Goal: Task Accomplishment & Management: Complete application form

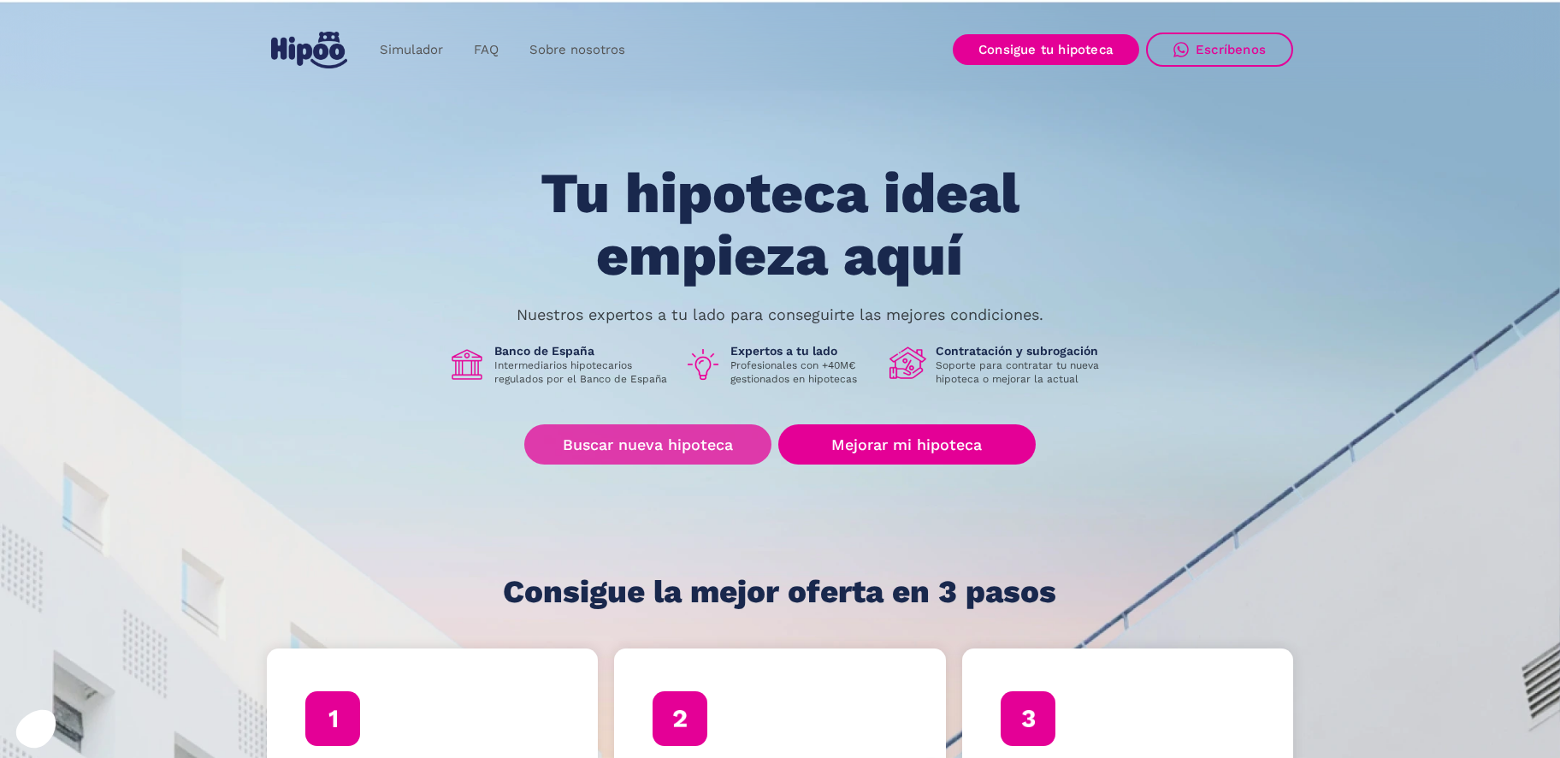
click at [680, 446] on link "Buscar nueva hipoteca" at bounding box center [647, 444] width 247 height 40
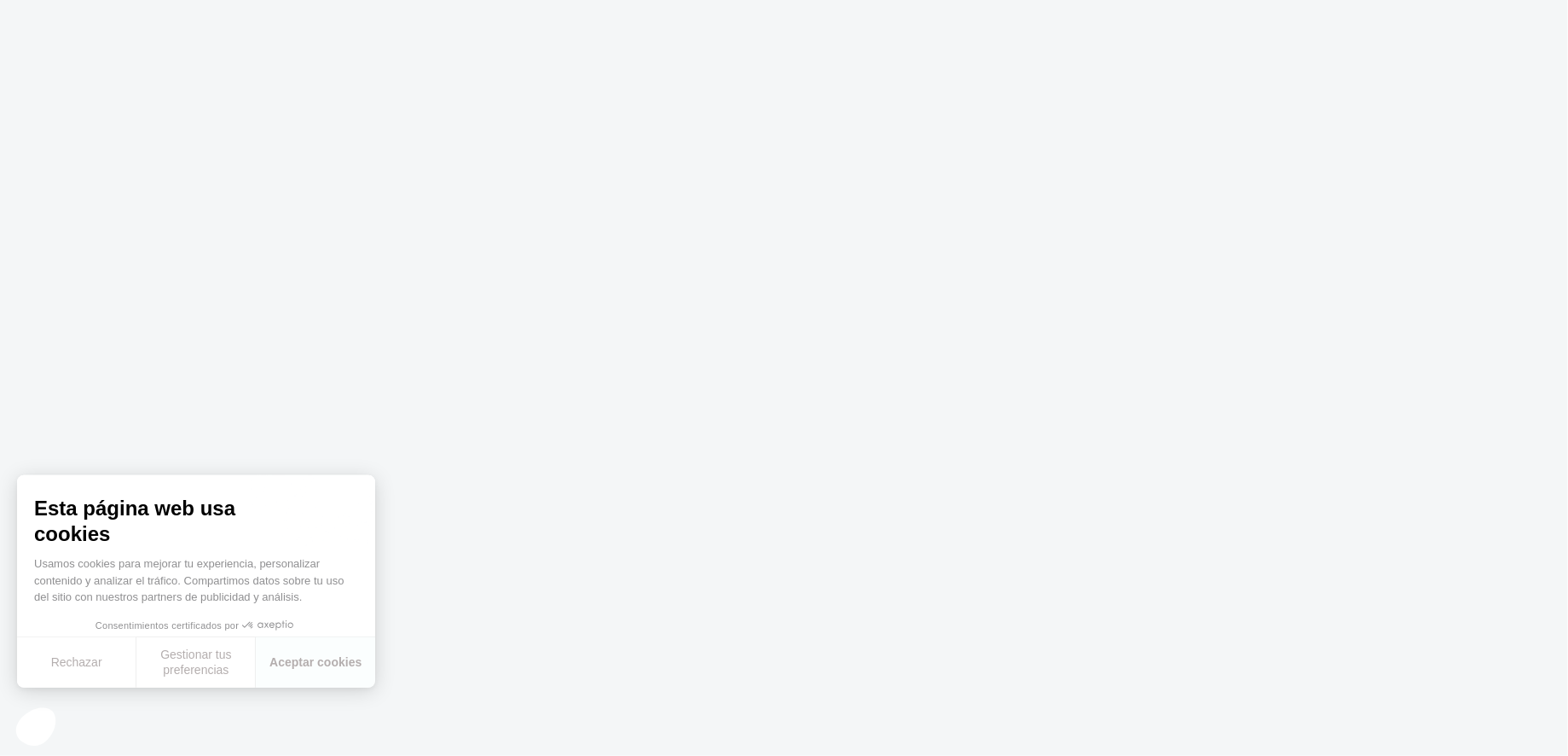
drag, startPoint x: 616, startPoint y: 567, endPoint x: 559, endPoint y: 425, distance: 153.0
click at [612, 557] on body at bounding box center [784, 378] width 1568 height 756
click at [86, 654] on button "Rechazar" at bounding box center [77, 662] width 120 height 50
